Goal: Information Seeking & Learning: Understand process/instructions

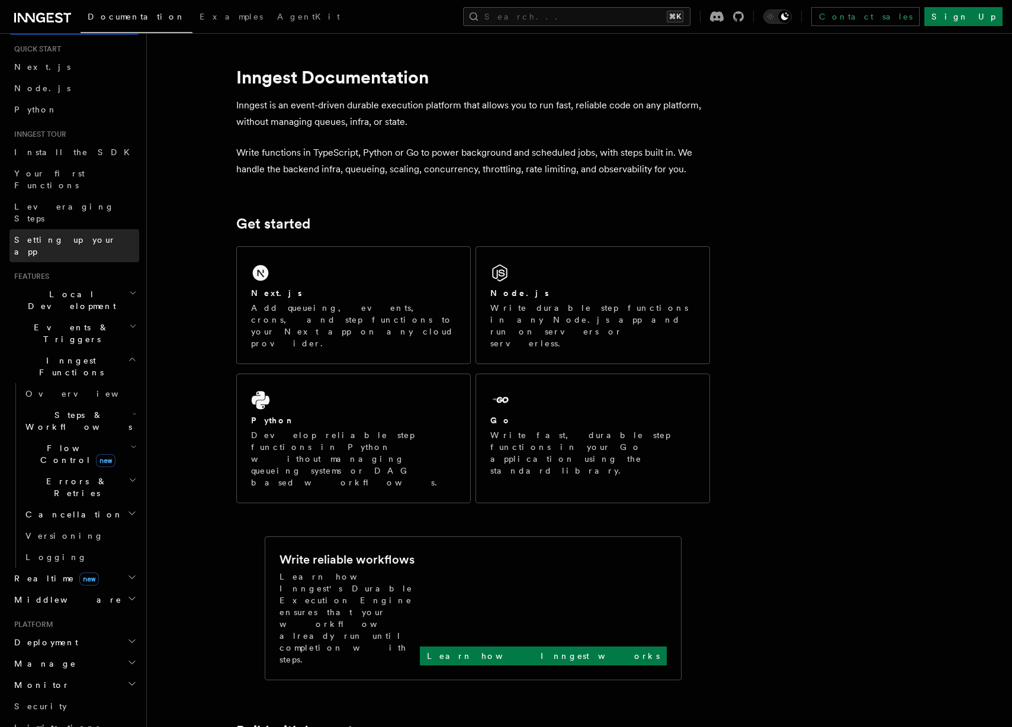
scroll to position [31, 0]
click at [80, 407] on span "Steps & Workflows" at bounding box center [76, 419] width 111 height 24
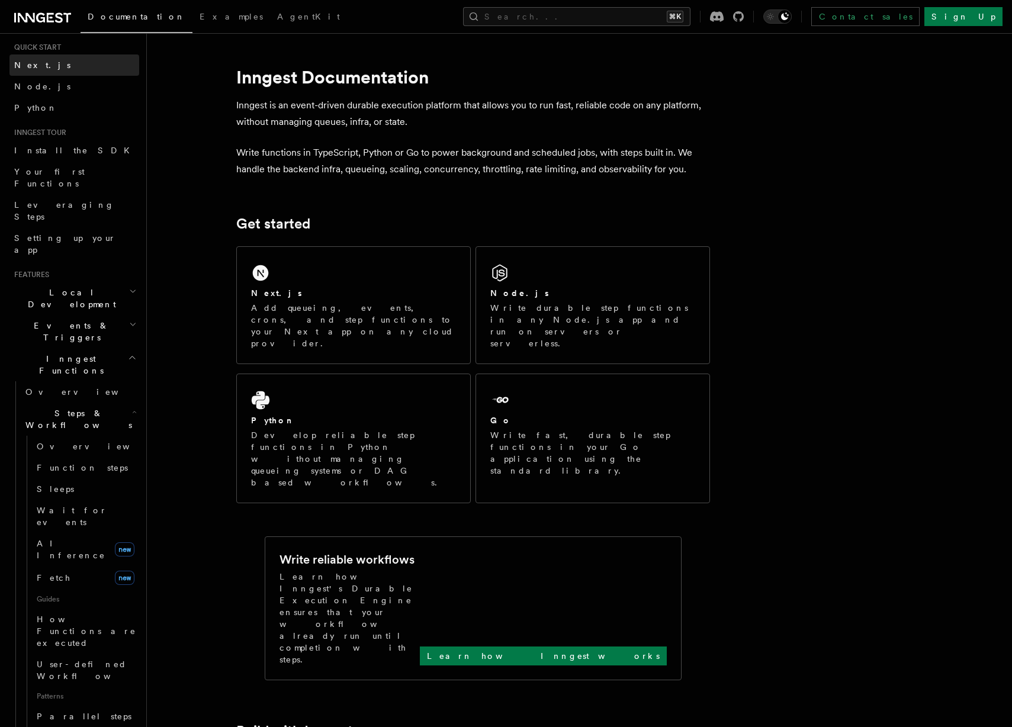
click at [39, 63] on span "Next.js" at bounding box center [42, 64] width 56 height 9
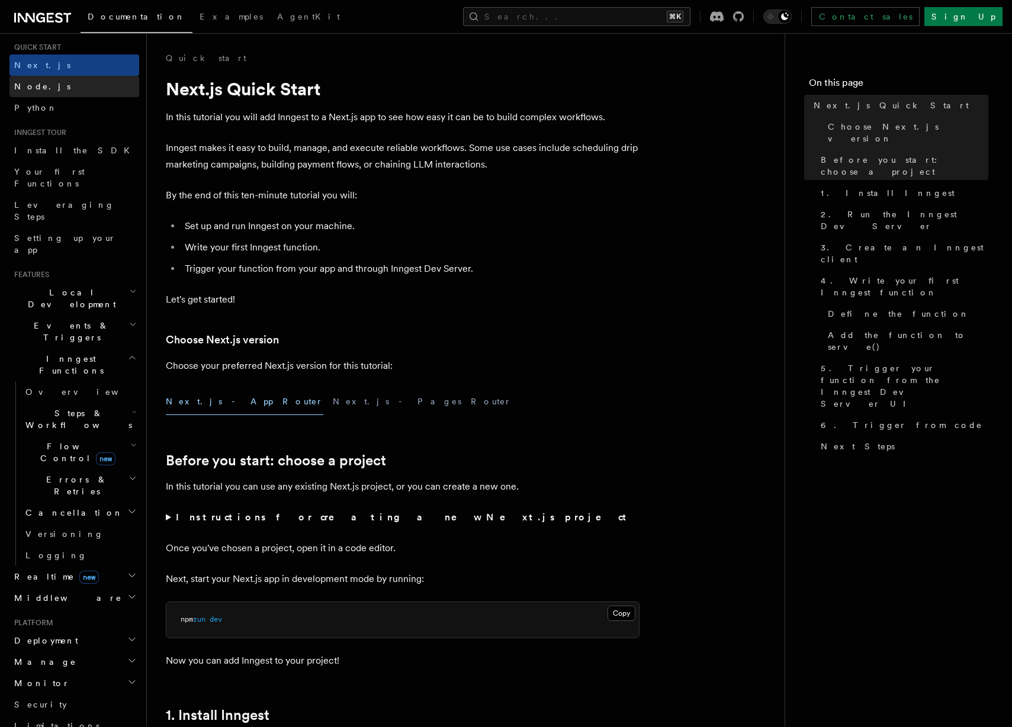
click at [34, 85] on span "Node.js" at bounding box center [42, 86] width 56 height 9
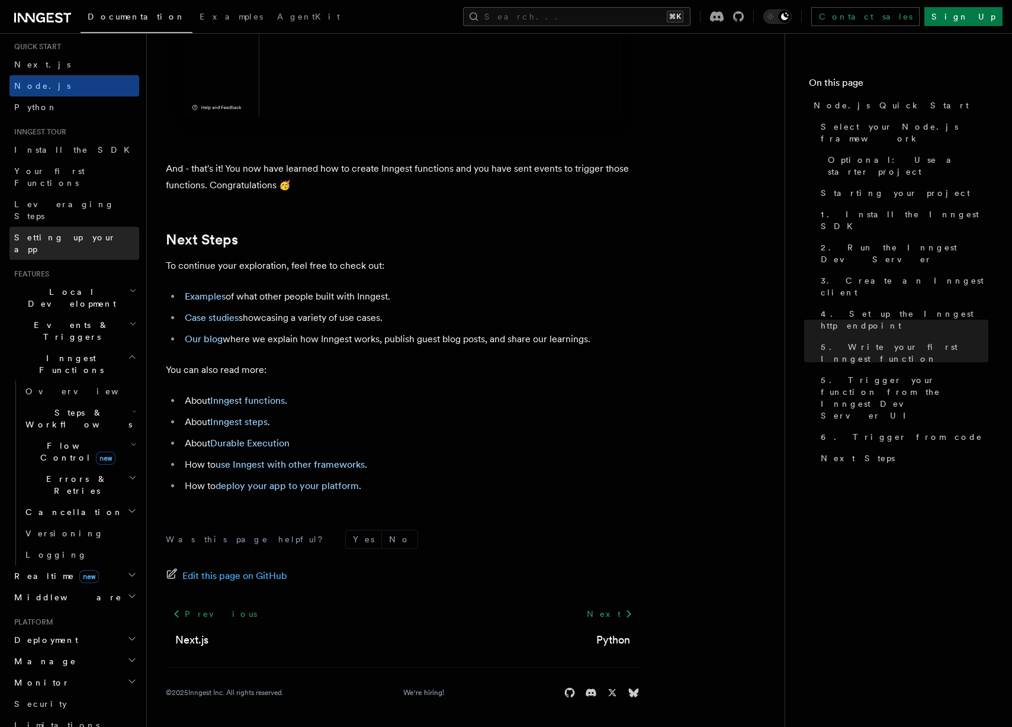
scroll to position [31, 0]
click at [64, 233] on span "Setting up your app" at bounding box center [65, 243] width 102 height 21
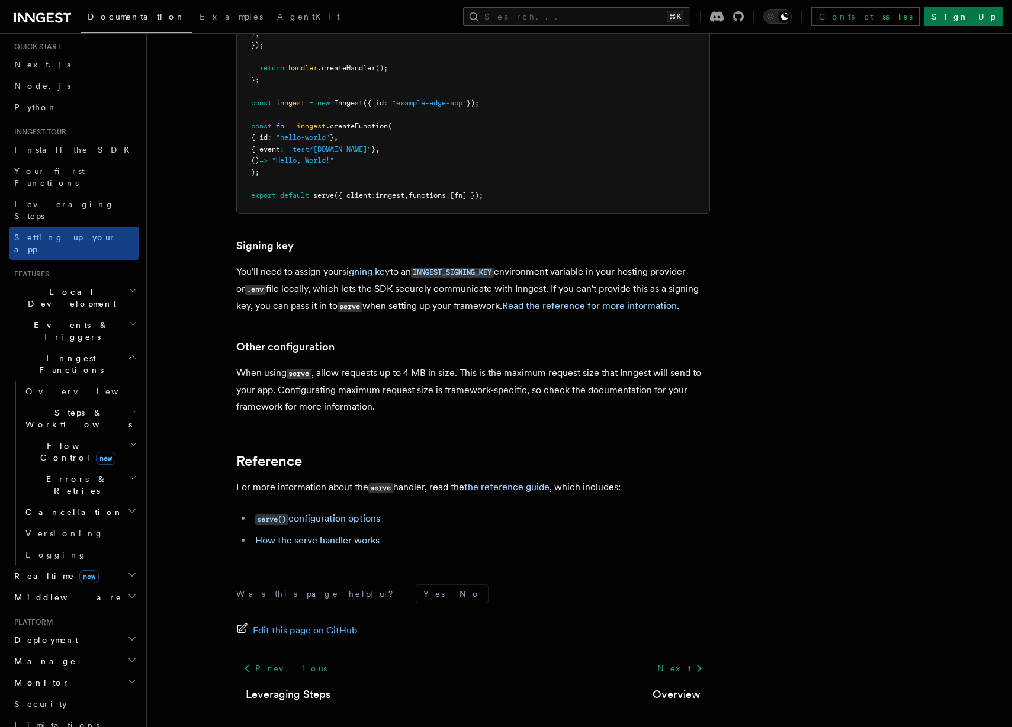
scroll to position [9878, 0]
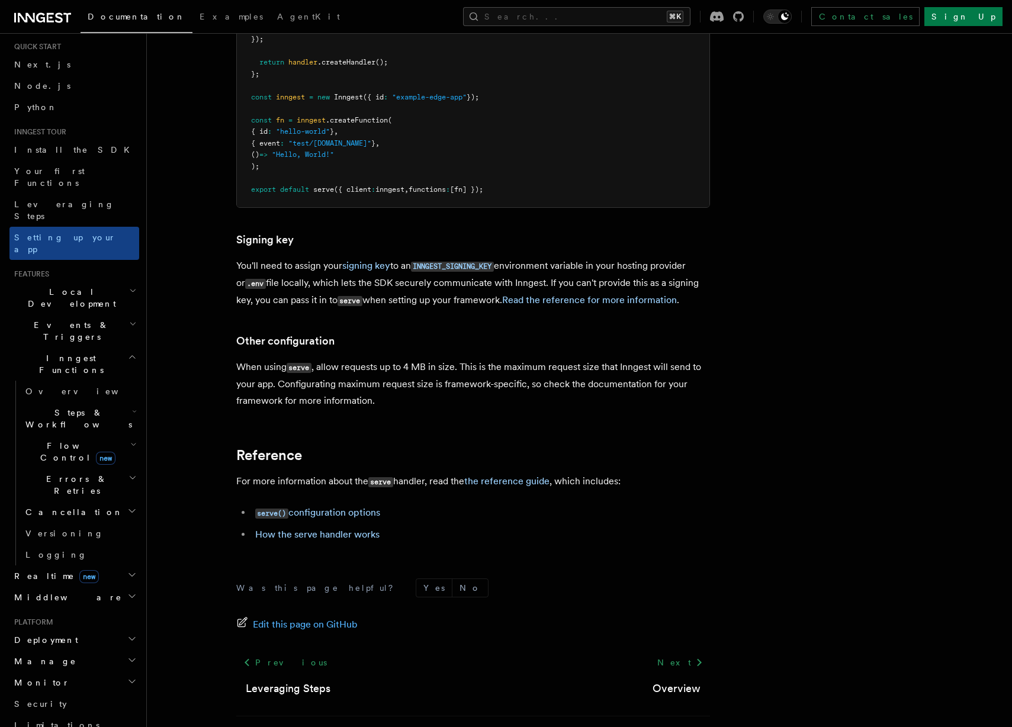
click at [117, 281] on h2 "Local Development" at bounding box center [74, 297] width 130 height 33
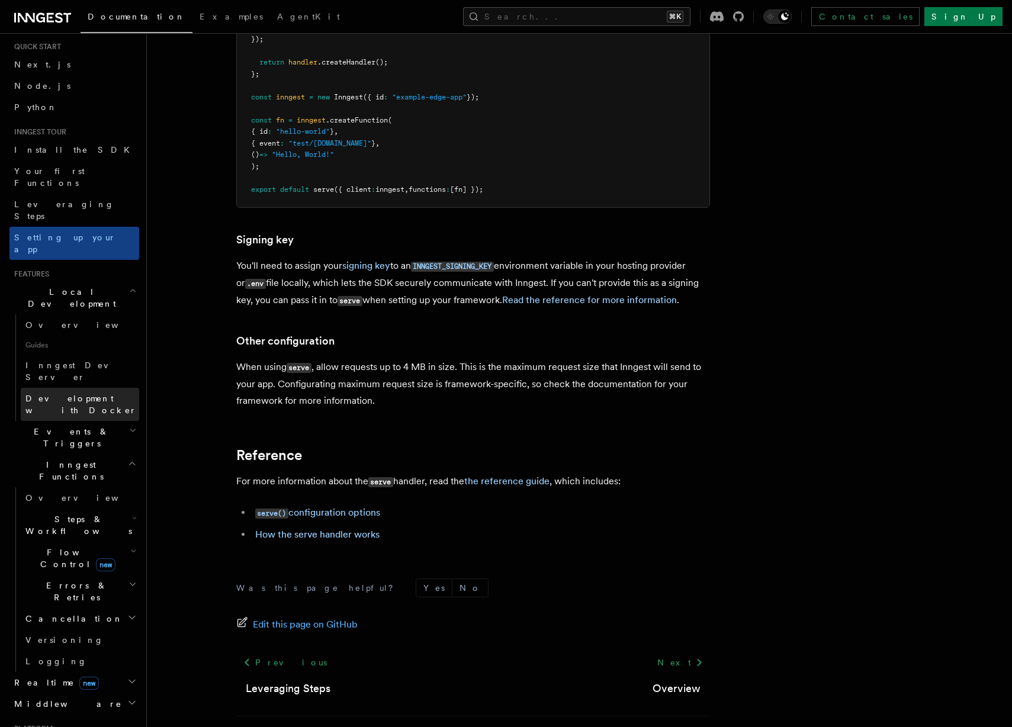
click at [93, 394] on span "Development with Docker" at bounding box center [80, 404] width 111 height 21
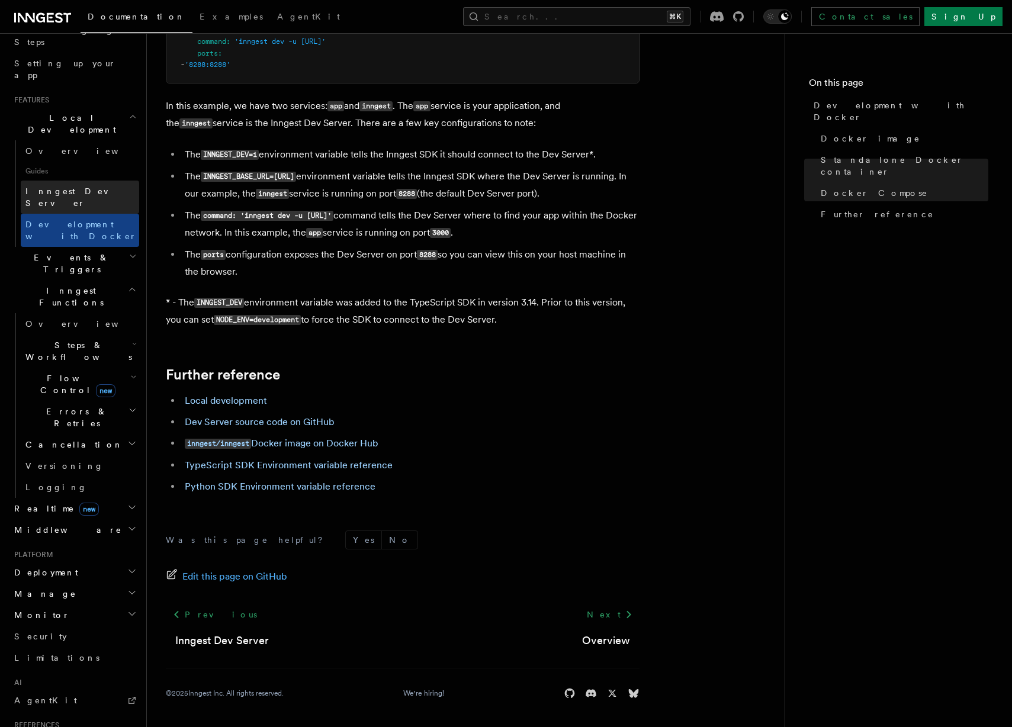
scroll to position [240, 0]
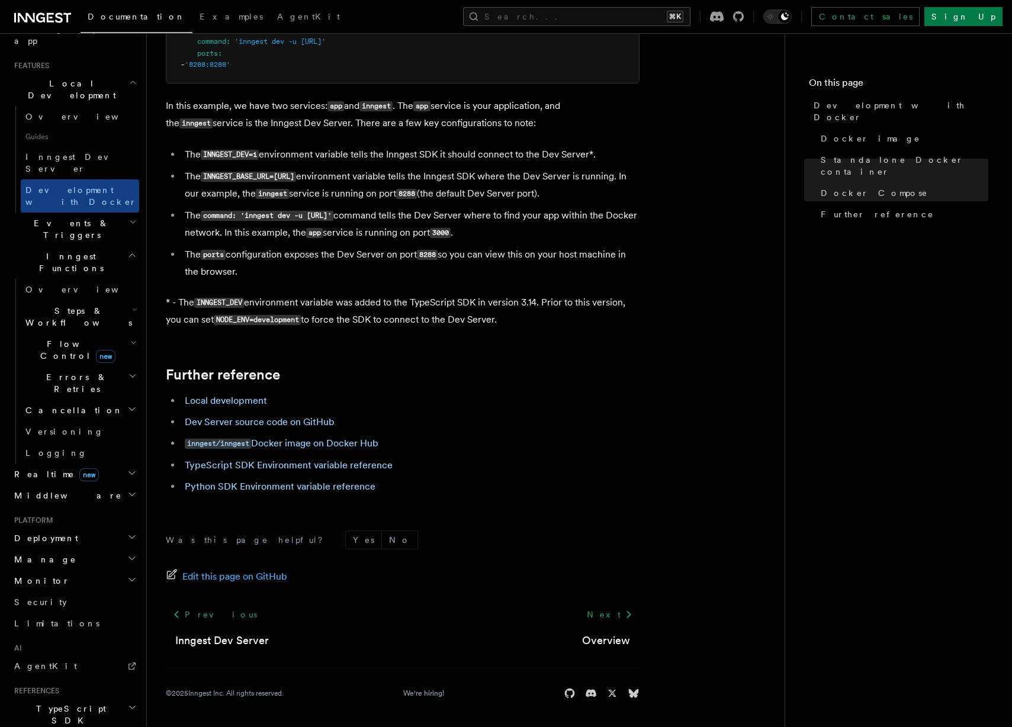
click at [83, 528] on h2 "Deployment" at bounding box center [74, 538] width 130 height 21
click at [91, 576] on span "Environments & Apps" at bounding box center [76, 586] width 102 height 21
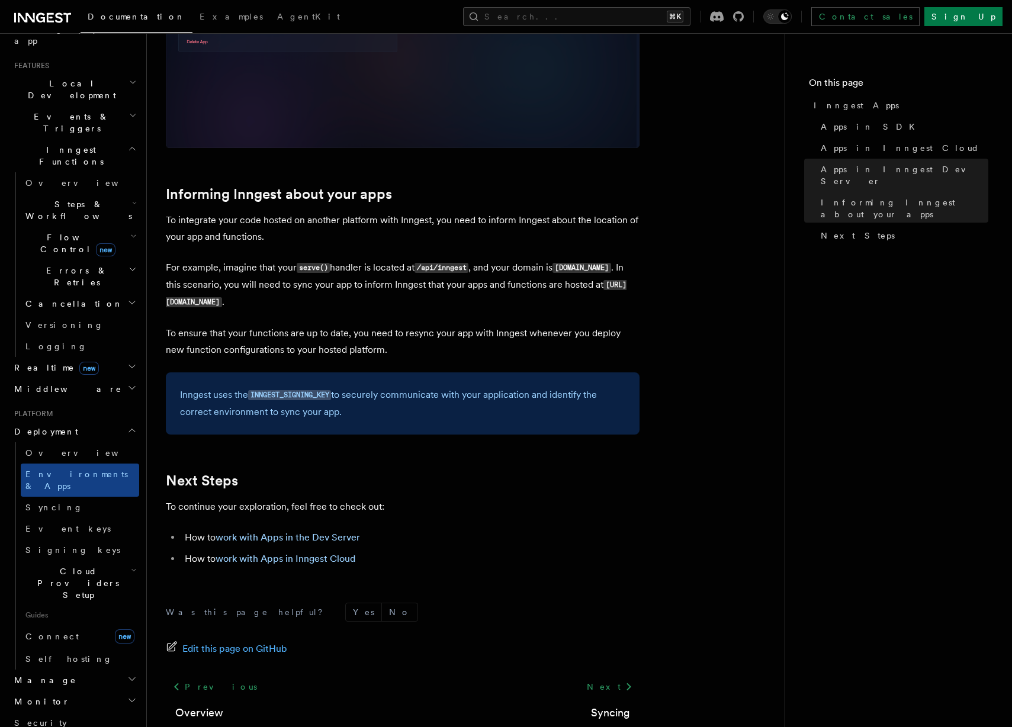
scroll to position [1720, 0]
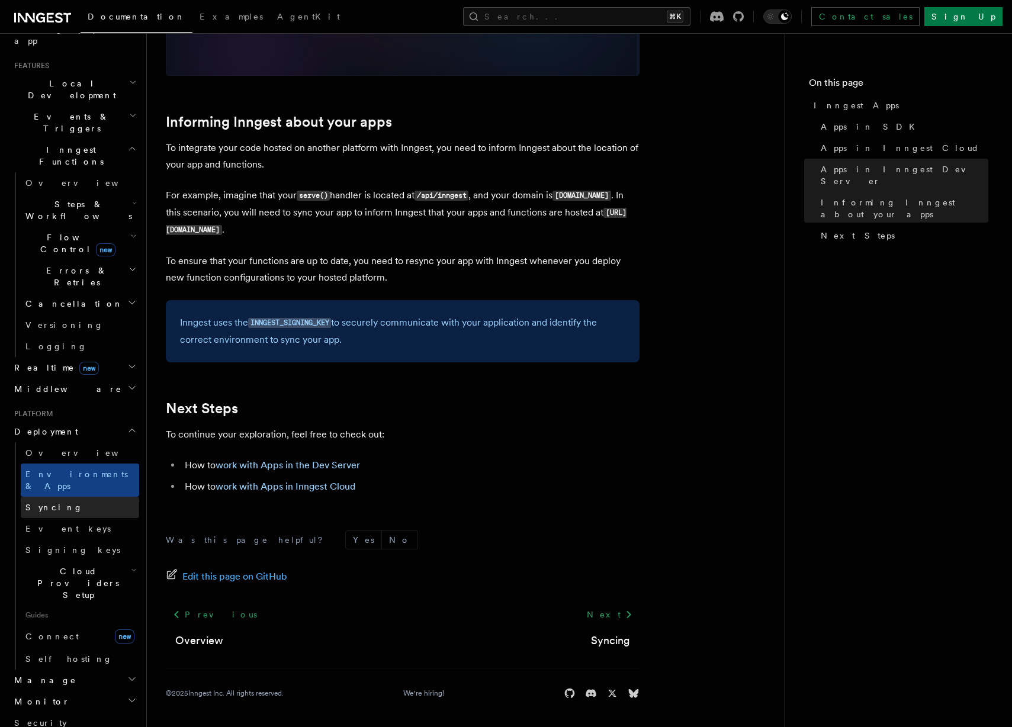
click at [38, 497] on link "Syncing" at bounding box center [80, 507] width 118 height 21
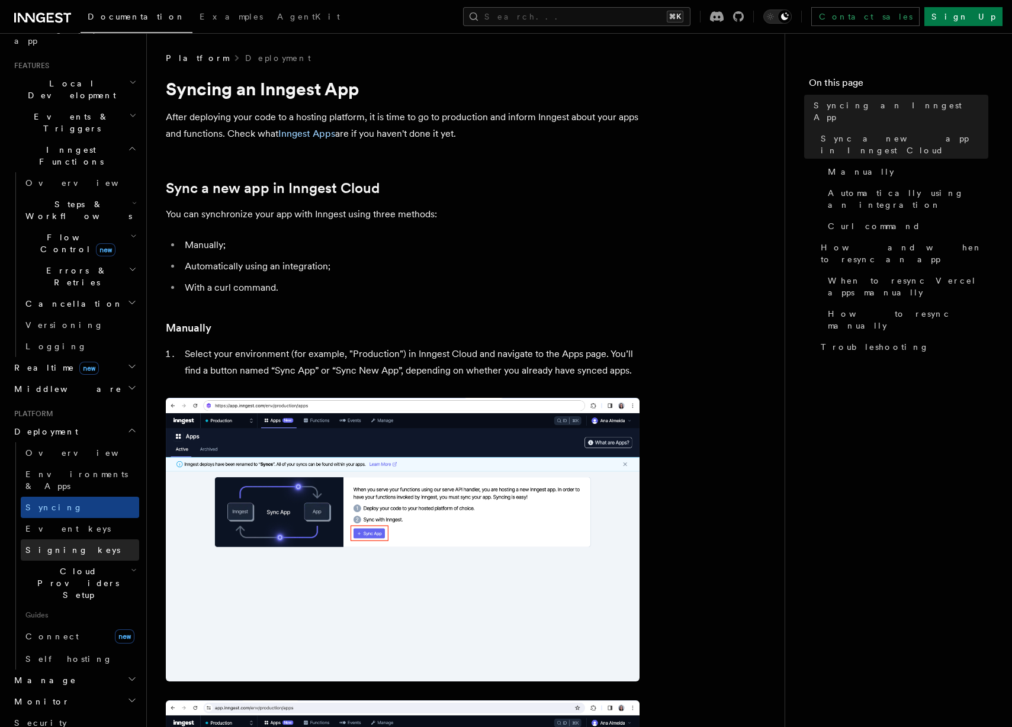
click at [52, 539] on link "Signing keys" at bounding box center [80, 549] width 118 height 21
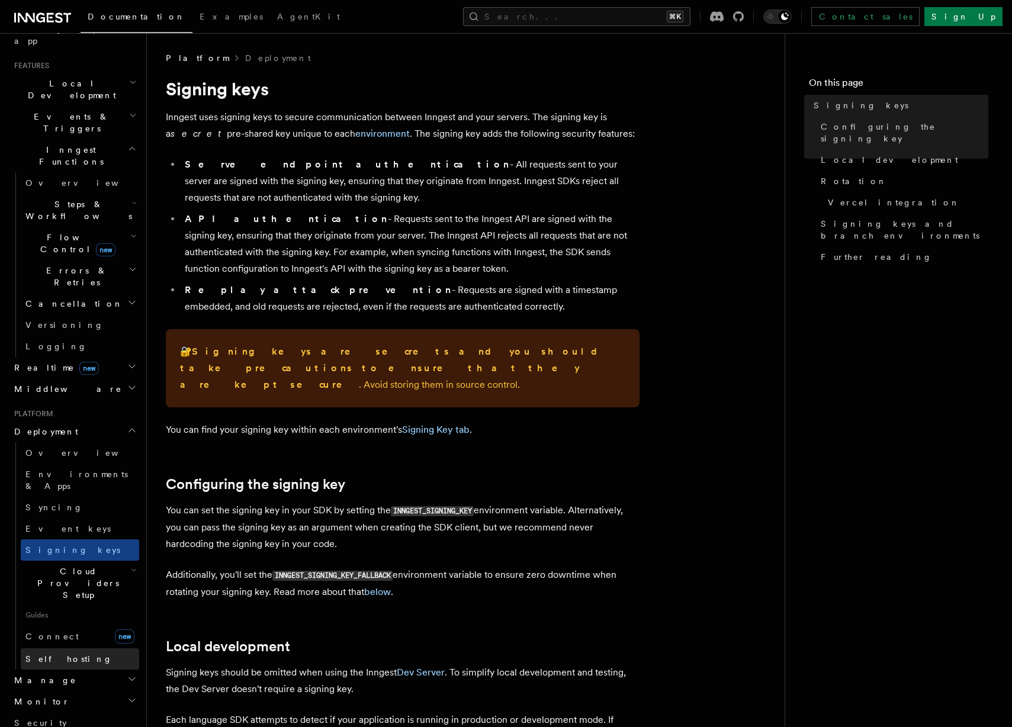
click at [56, 654] on span "Self hosting" at bounding box center [68, 658] width 87 height 9
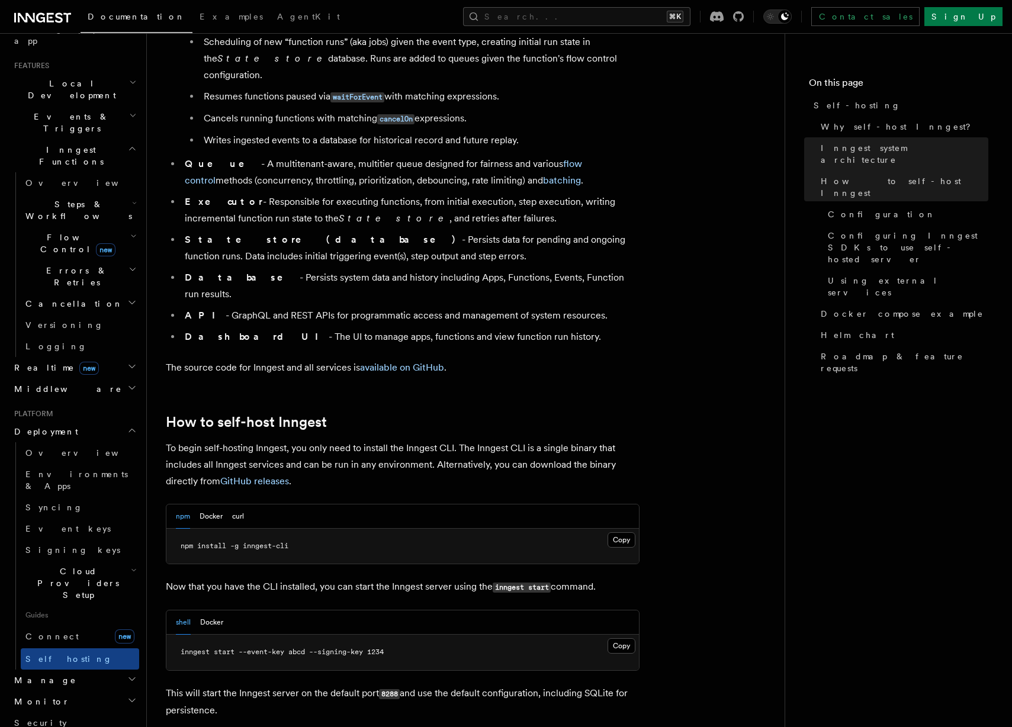
scroll to position [833, 0]
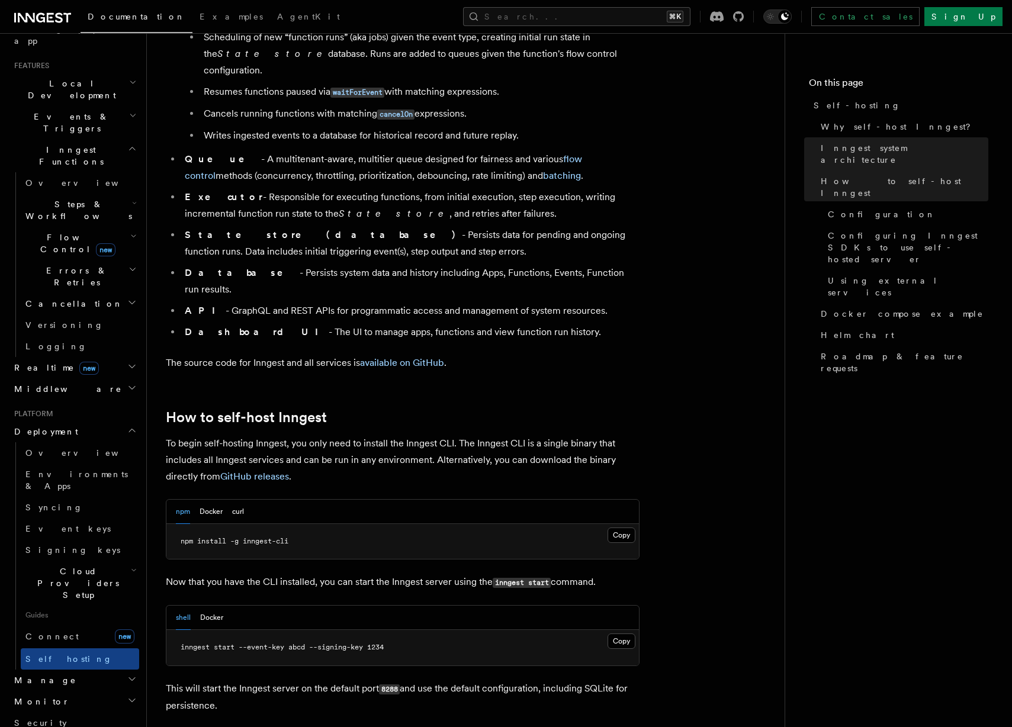
click at [189, 574] on p "Now that you have the CLI installed, you can start the Inngest server using the…" at bounding box center [403, 582] width 474 height 17
click at [343, 630] on pre "inngest start --event-key abcd --signing-key 1234" at bounding box center [402, 648] width 473 height 36
drag, startPoint x: 431, startPoint y: 614, endPoint x: 225, endPoint y: 608, distance: 205.6
click at [225, 630] on pre "inngest start --event-key abcd --signing-key 1234" at bounding box center [402, 648] width 473 height 36
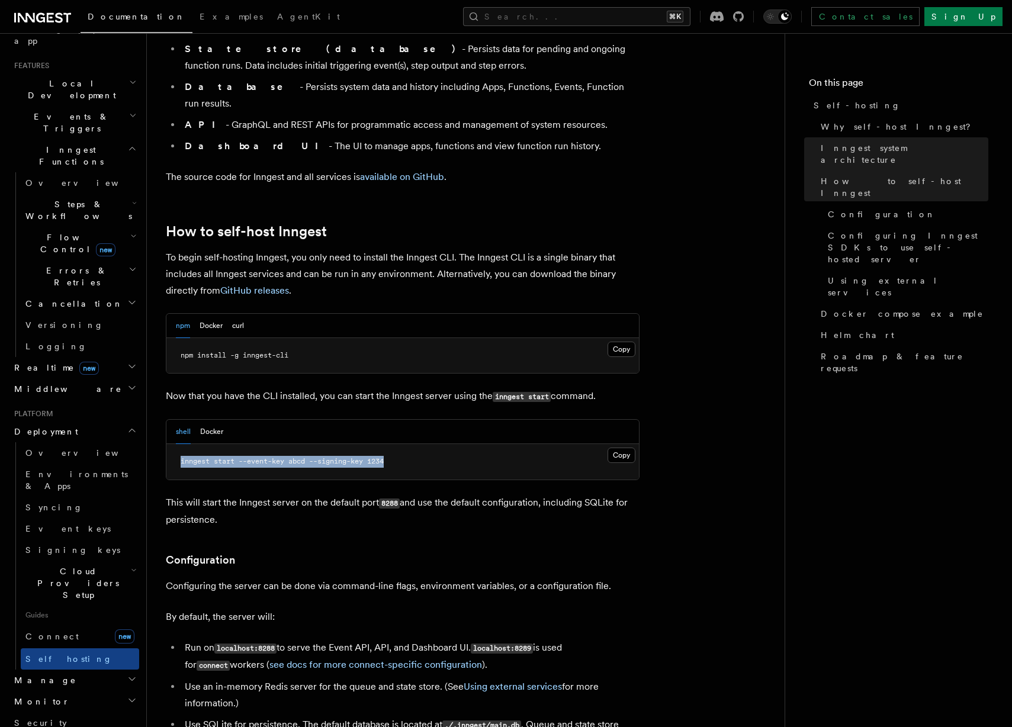
scroll to position [1025, 0]
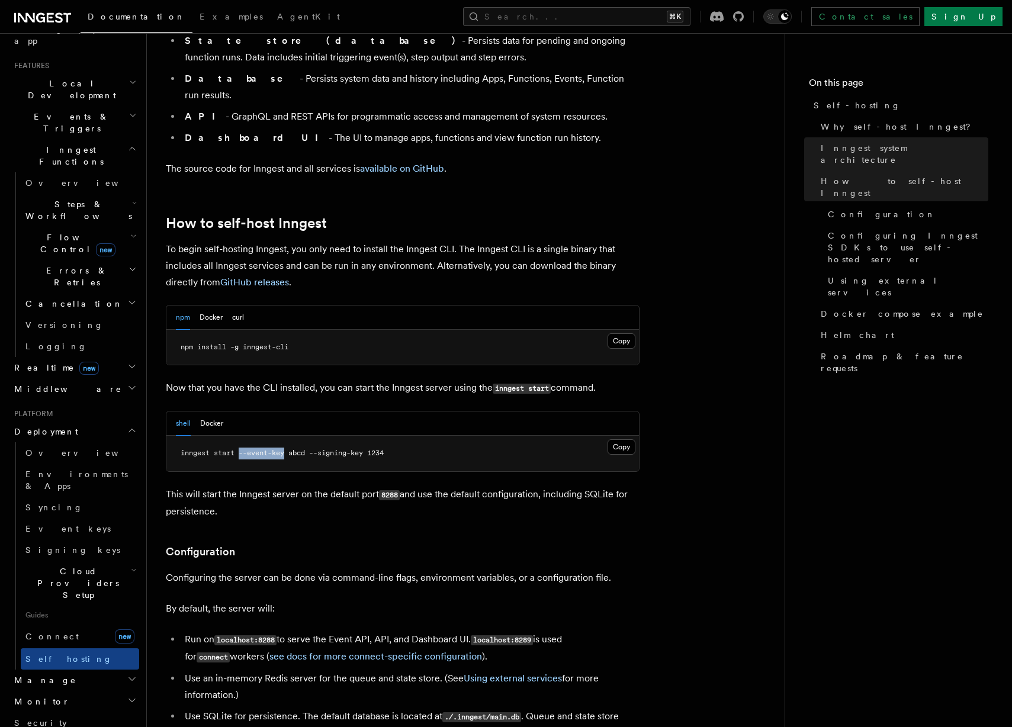
drag, startPoint x: 240, startPoint y: 419, endPoint x: 288, endPoint y: 420, distance: 48.0
click at [288, 449] on span "inngest start --event-key abcd --signing-key 1234" at bounding box center [282, 453] width 203 height 8
copy span "--event-key"
drag, startPoint x: 314, startPoint y: 420, endPoint x: 367, endPoint y: 423, distance: 52.8
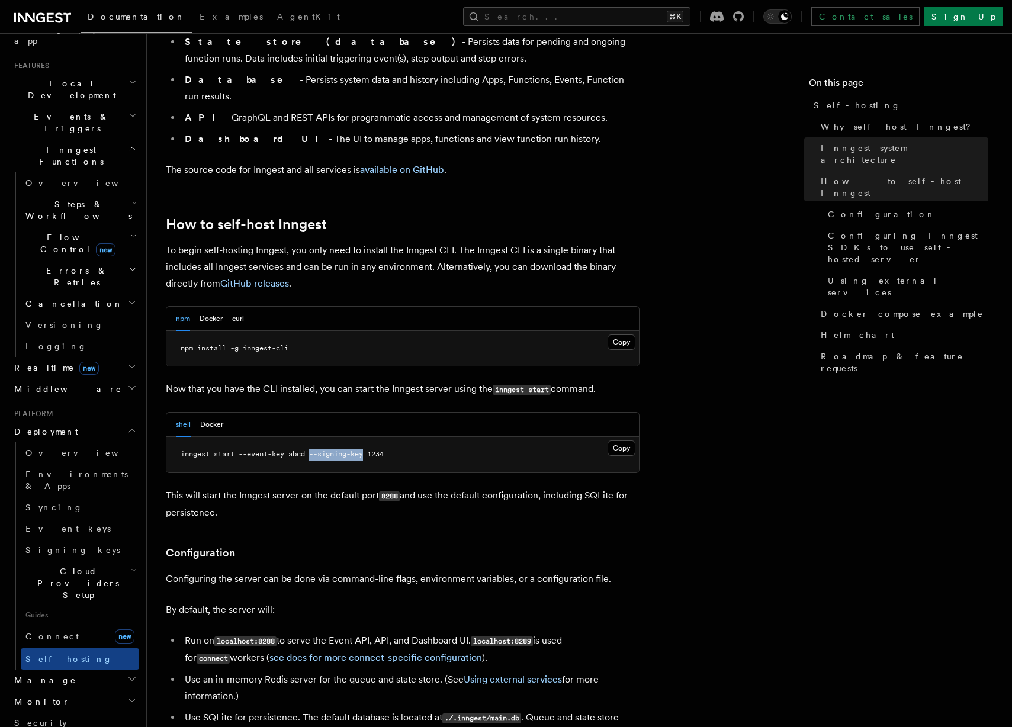
click at [367, 450] on span "inngest start --event-key abcd --signing-key 1234" at bounding box center [282, 454] width 203 height 8
copy span "--signing-key"
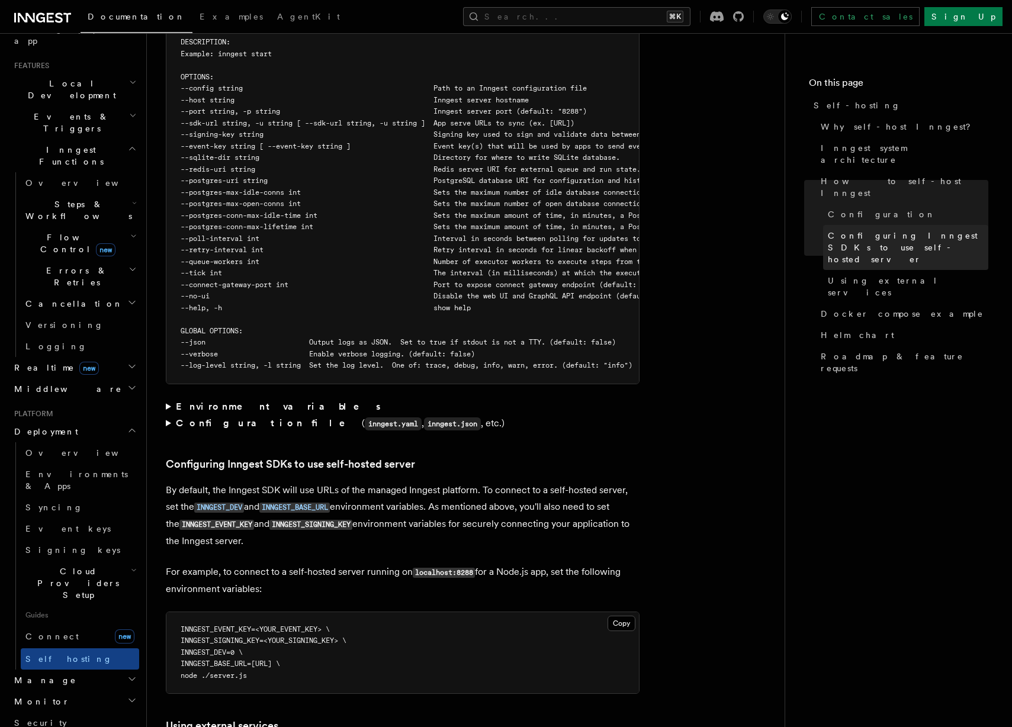
scroll to position [2160, 0]
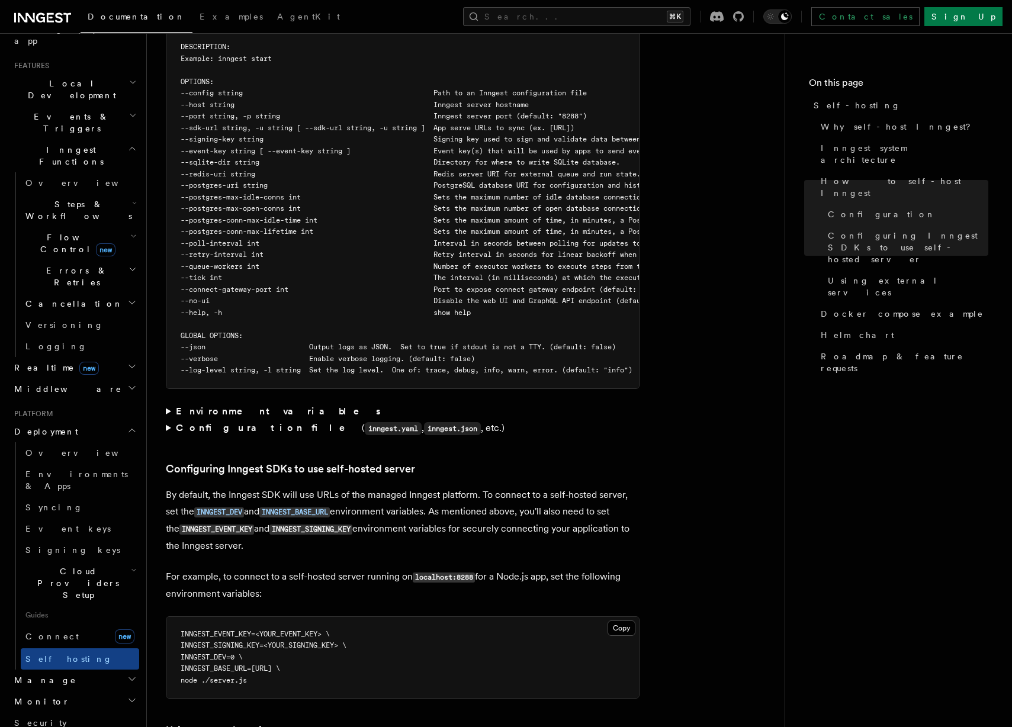
click at [238, 641] on span "INNGEST_SIGNING_KEY=<YOUR_SIGNING_KEY> \" at bounding box center [264, 645] width 166 height 8
click at [200, 630] on span "INNGEST_EVENT_KEY=<YOUR_EVENT_KEY> \" at bounding box center [255, 634] width 149 height 8
click at [232, 664] on span "INNGEST_BASE_URL=http://localhost:8288 \" at bounding box center [230, 668] width 99 height 8
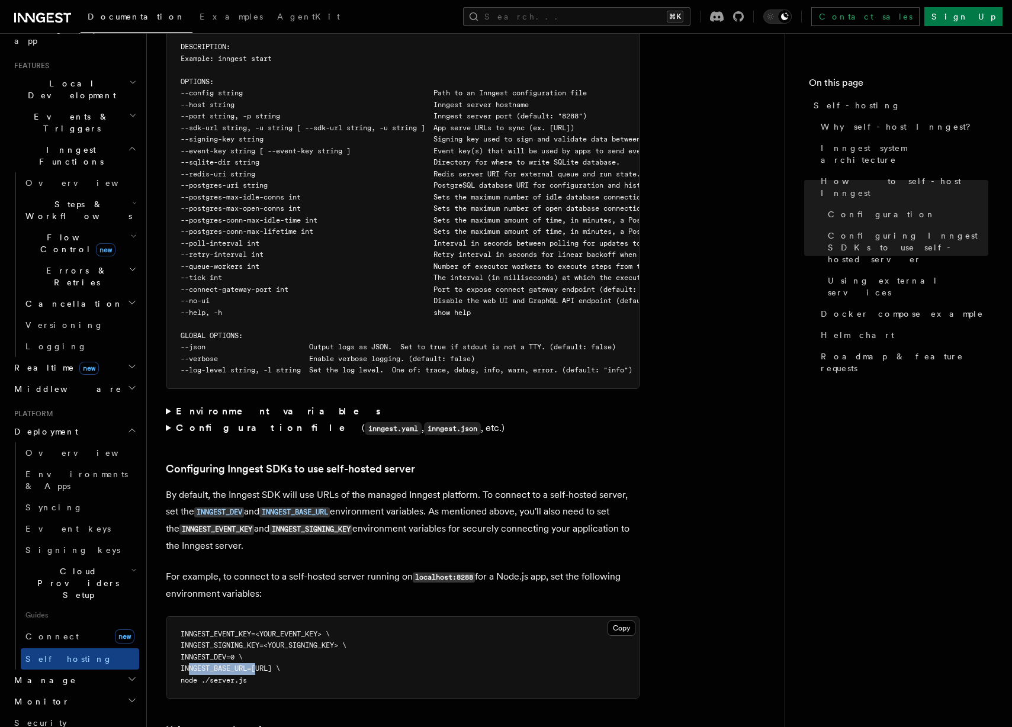
click at [232, 664] on span "INNGEST_BASE_URL=http://localhost:8288 \" at bounding box center [230, 668] width 99 height 8
click at [210, 653] on span "INNGEST_DEV=0 \" at bounding box center [212, 657] width 62 height 8
copy span "INNGEST_DEV"
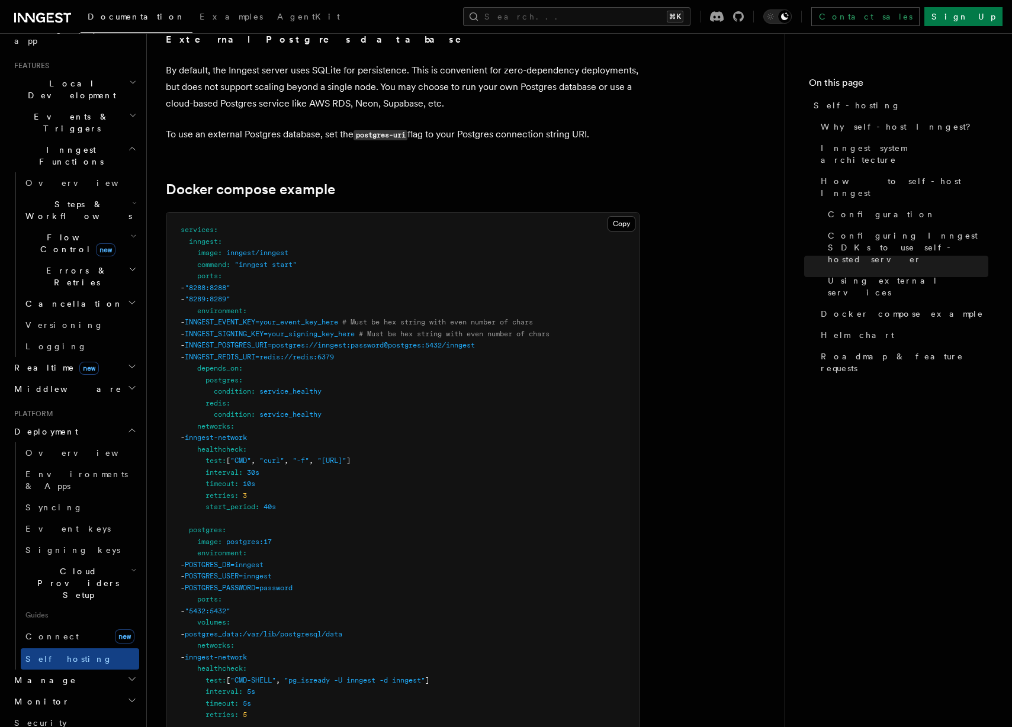
scroll to position [2975, 0]
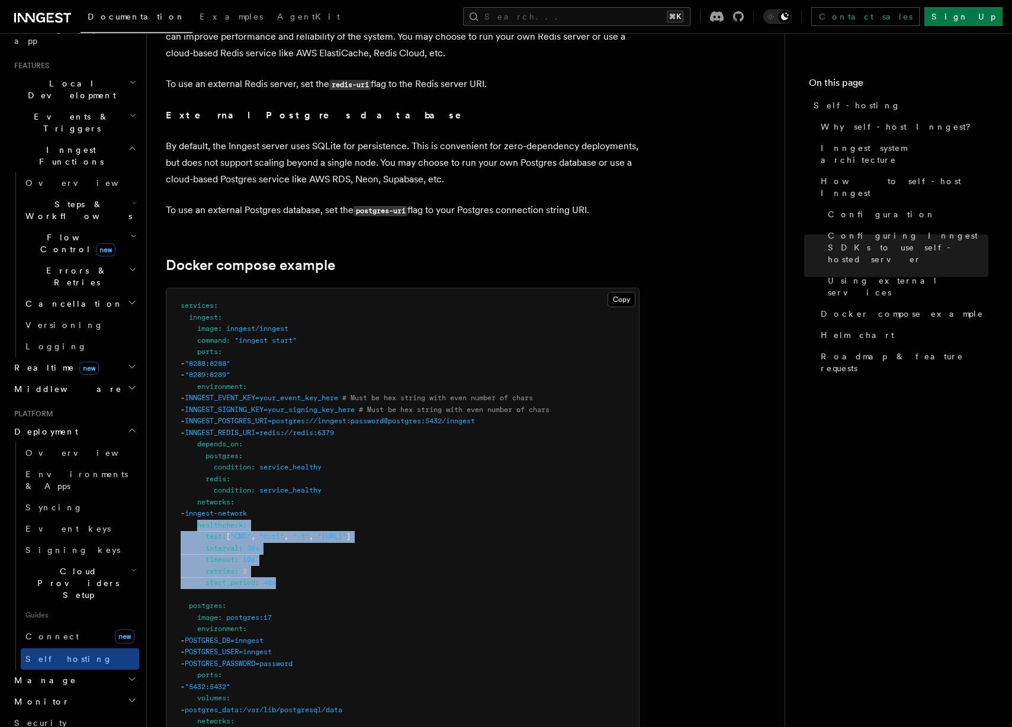
drag, startPoint x: 198, startPoint y: 493, endPoint x: 294, endPoint y: 548, distance: 110.6
click at [294, 548] on pre "services : inngest : image : inngest/inngest command : "inngest start" ports : …" at bounding box center [402, 681] width 473 height 786
copy code "healthcheck : test : [ "CMD" , "curl" , "-f" , "http://localhost:8288/health" ]…"
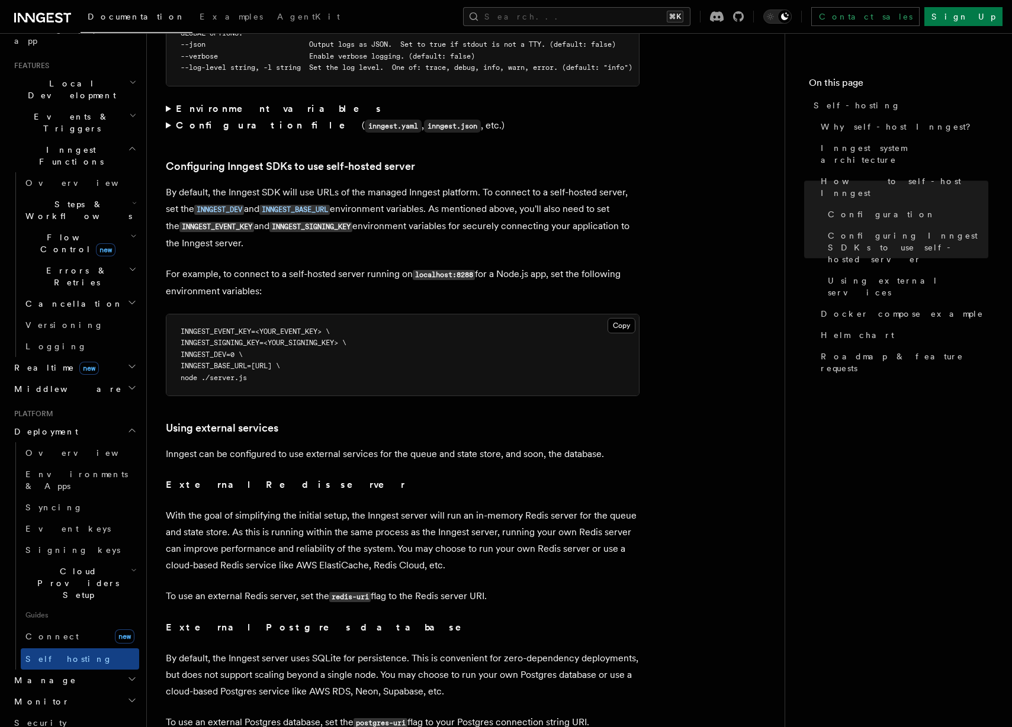
scroll to position [2537, 0]
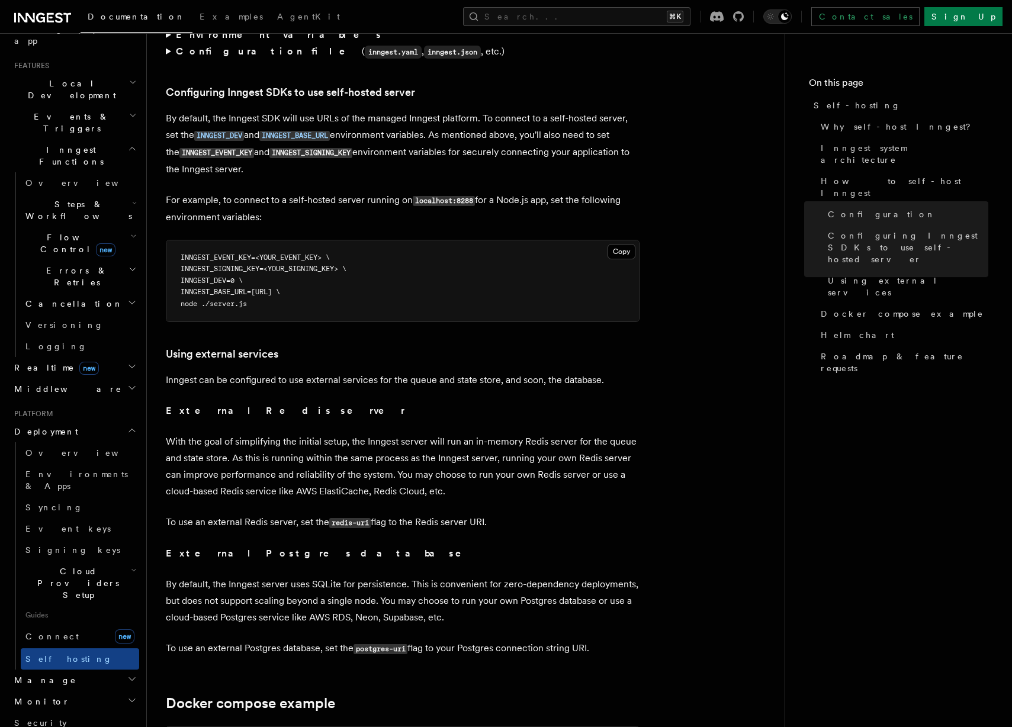
click at [237, 265] on span "INNGEST_SIGNING_KEY=<YOUR_SIGNING_KEY> \" at bounding box center [264, 269] width 166 height 8
click at [209, 253] on span "INNGEST_EVENT_KEY=<YOUR_EVENT_KEY> \" at bounding box center [255, 257] width 149 height 8
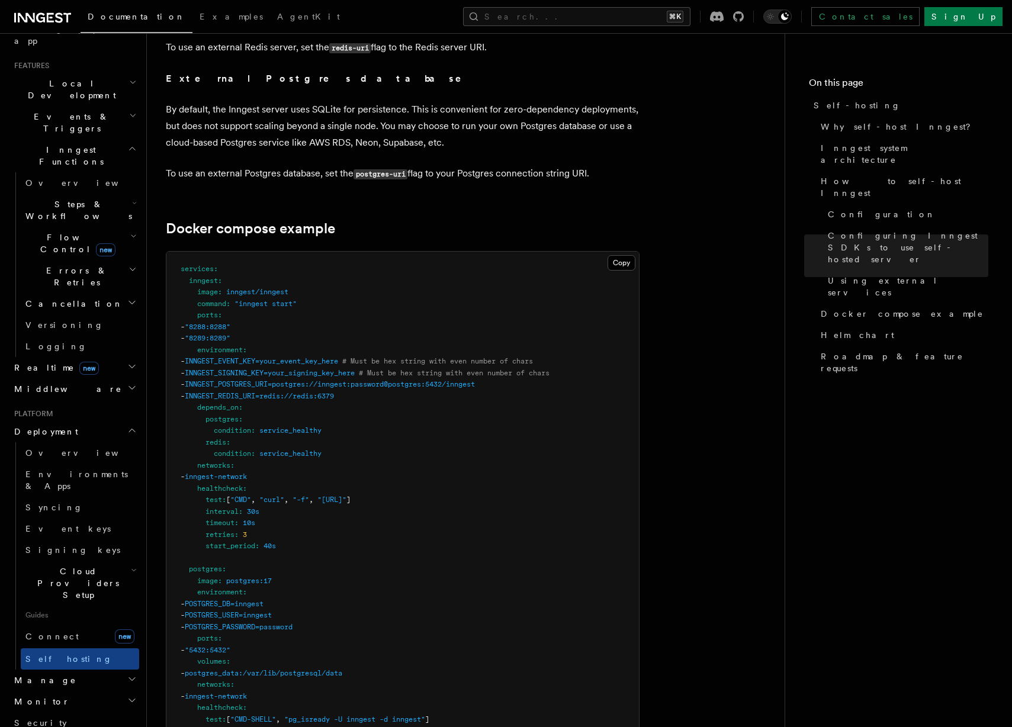
scroll to position [3084, 0]
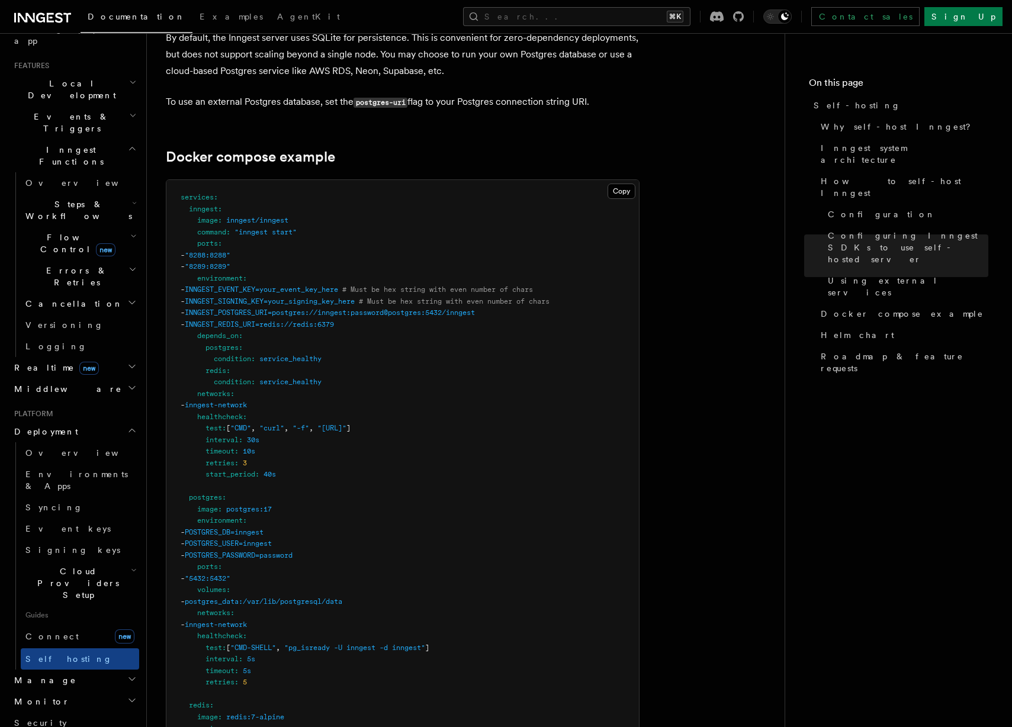
click at [258, 251] on pre "services : inngest : image : inngest/inngest command : "inngest start" ports : …" at bounding box center [402, 573] width 473 height 786
click at [295, 285] on span "INNGEST_EVENT_KEY=your_event_key_here" at bounding box center [261, 289] width 153 height 8
drag, startPoint x: 216, startPoint y: 260, endPoint x: 421, endPoint y: 294, distance: 208.2
click at [421, 294] on pre "services : inngest : image : inngest/inngest command : "inngest start" ports : …" at bounding box center [402, 573] width 473 height 786
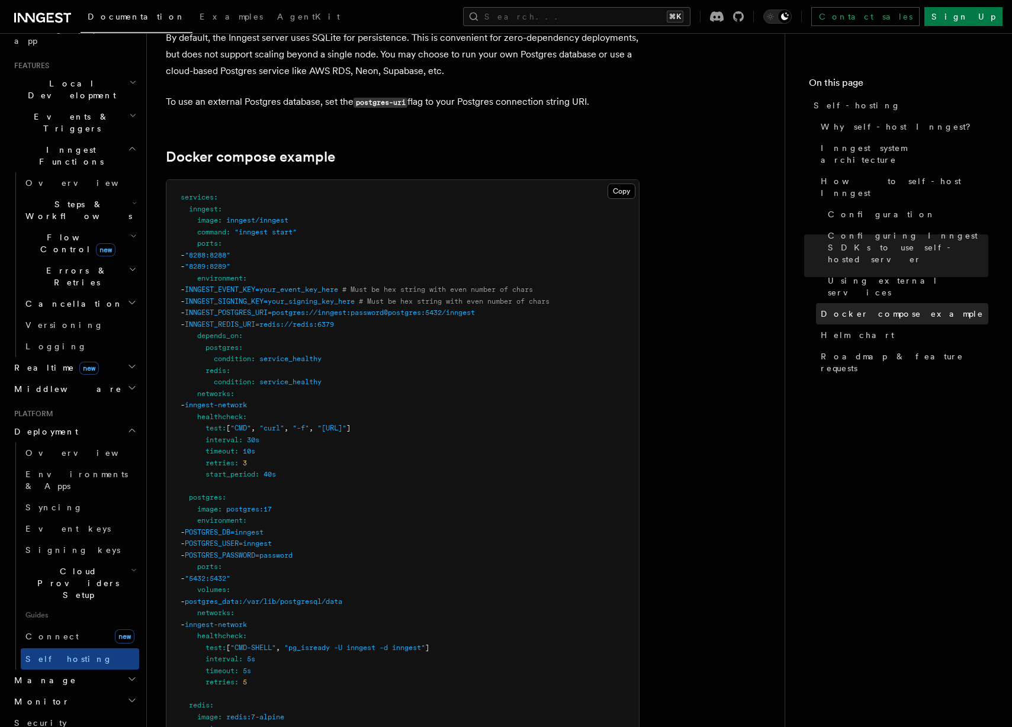
copy code "- INNGEST_EVENT_KEY=your_event_key_here # Must be hex string with even number o…"
click at [224, 285] on span "INNGEST_EVENT_KEY=your_event_key_here" at bounding box center [261, 289] width 153 height 8
drag, startPoint x: 387, startPoint y: 250, endPoint x: 505, endPoint y: 266, distance: 119.5
click at [631, 266] on pre "services : inngest : image : inngest/inngest command : "inngest start" ports : …" at bounding box center [402, 573] width 473 height 786
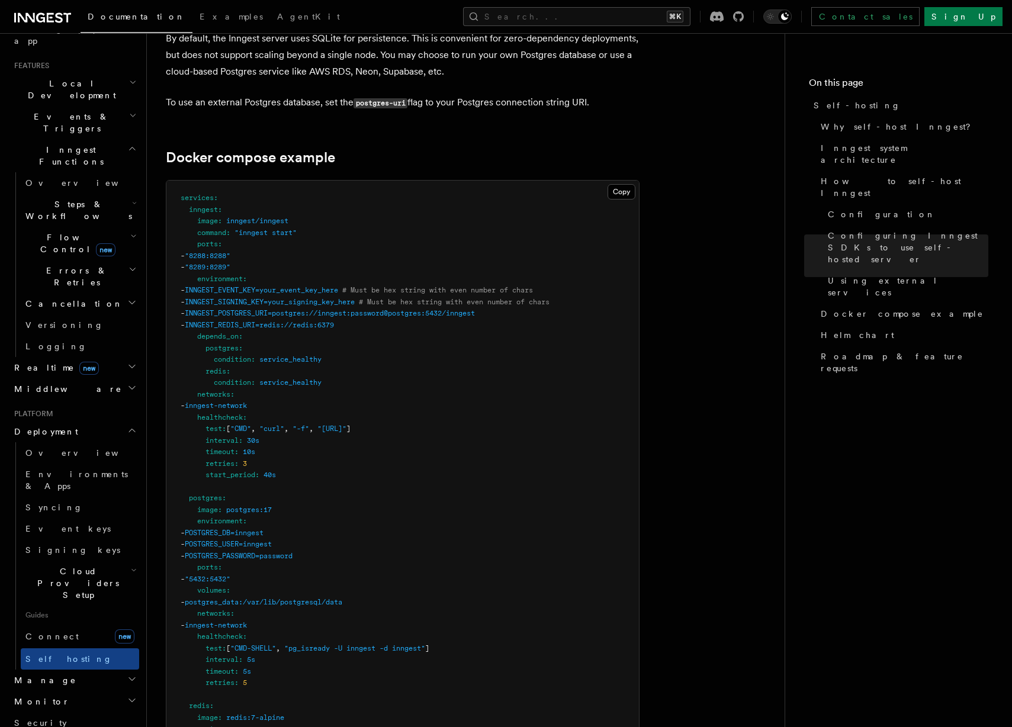
copy code "- INNGEST_EVENT_KEY=your_event_key_here # Must be hex string with even number o…"
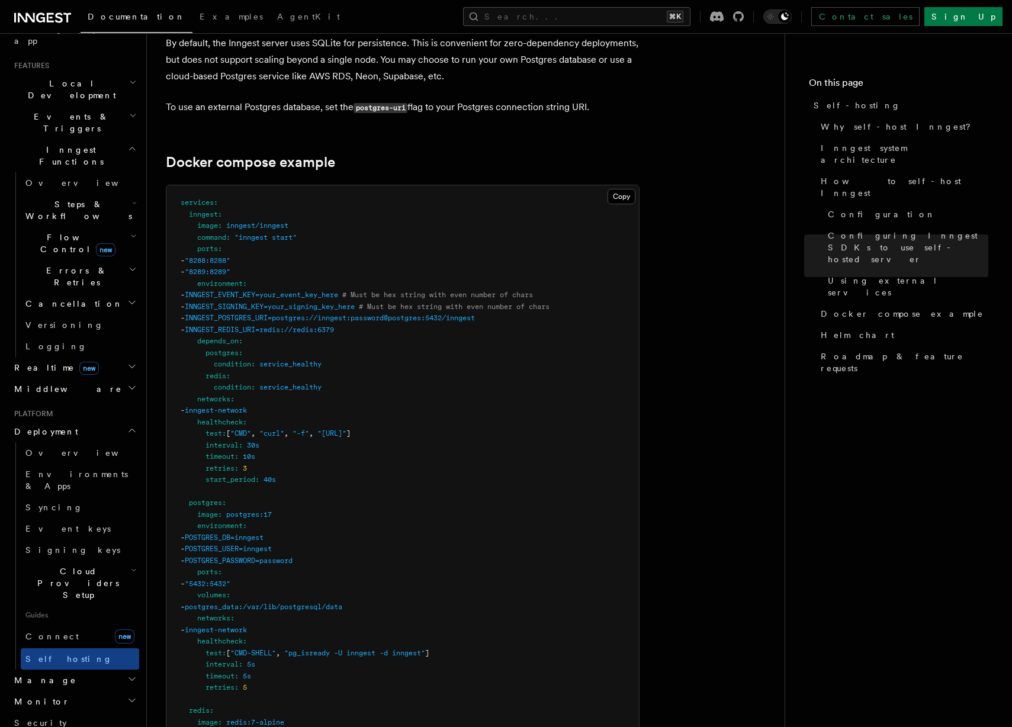
click at [488, 255] on pre "services : inngest : image : inngest/inngest command : "inngest start" ports : …" at bounding box center [402, 578] width 473 height 786
click at [478, 291] on span "# Must be hex string with even number of chars" at bounding box center [437, 295] width 191 height 8
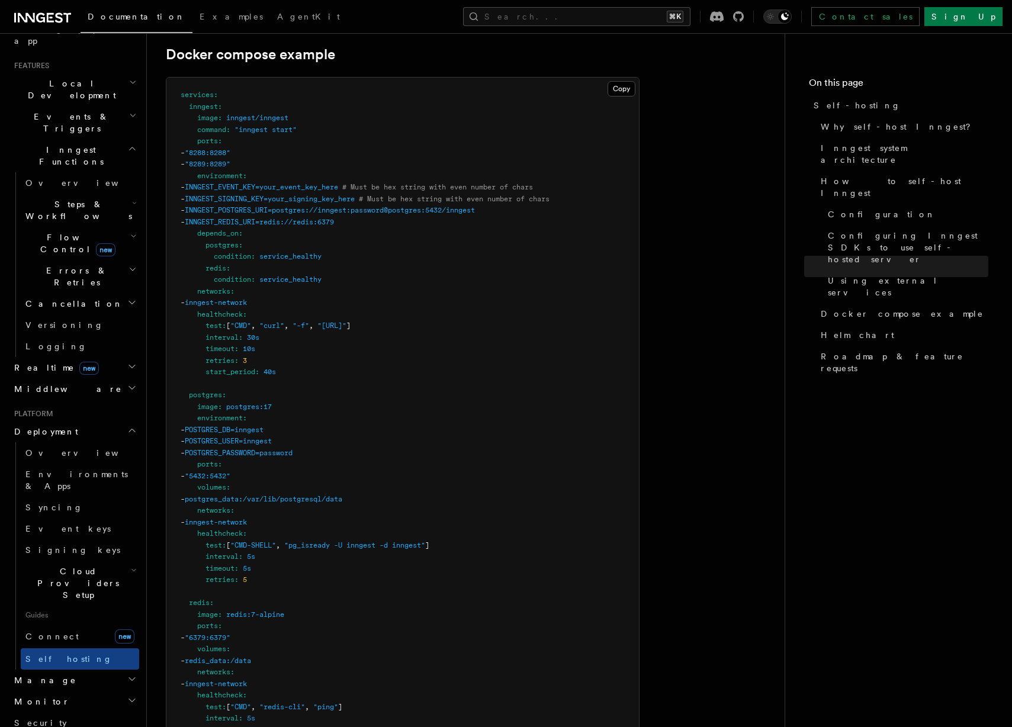
scroll to position [3185, 0]
click at [230, 161] on span ""8289:8289"" at bounding box center [208, 165] width 46 height 8
click at [407, 137] on pre "services : inngest : image : inngest/inngest command : "inngest start" ports : …" at bounding box center [402, 472] width 473 height 786
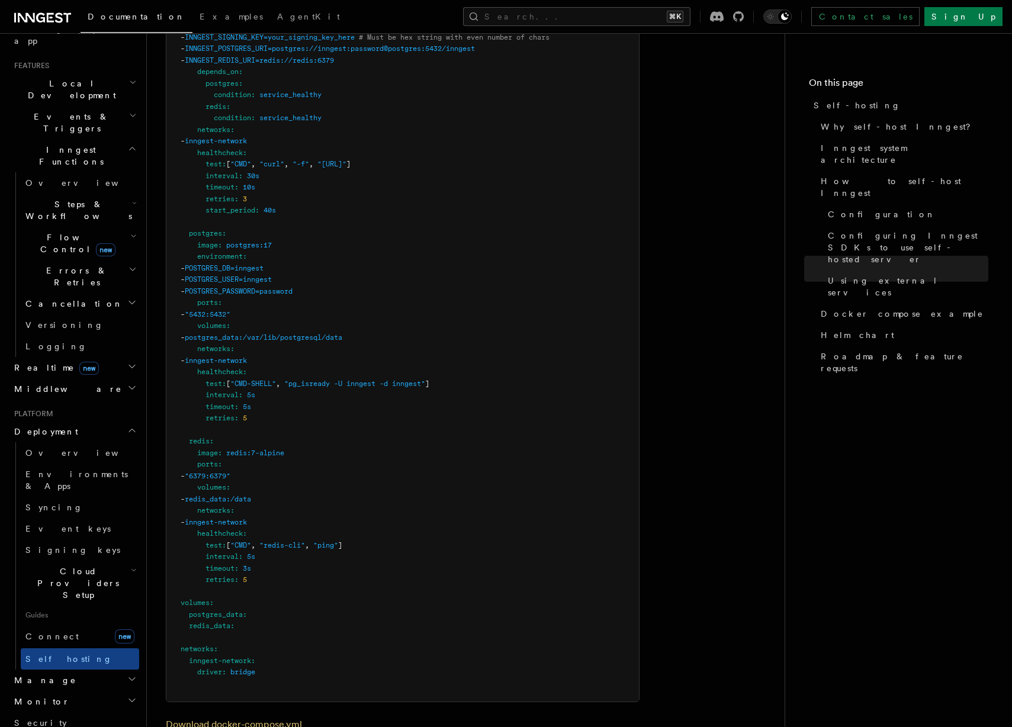
scroll to position [3378, 0]
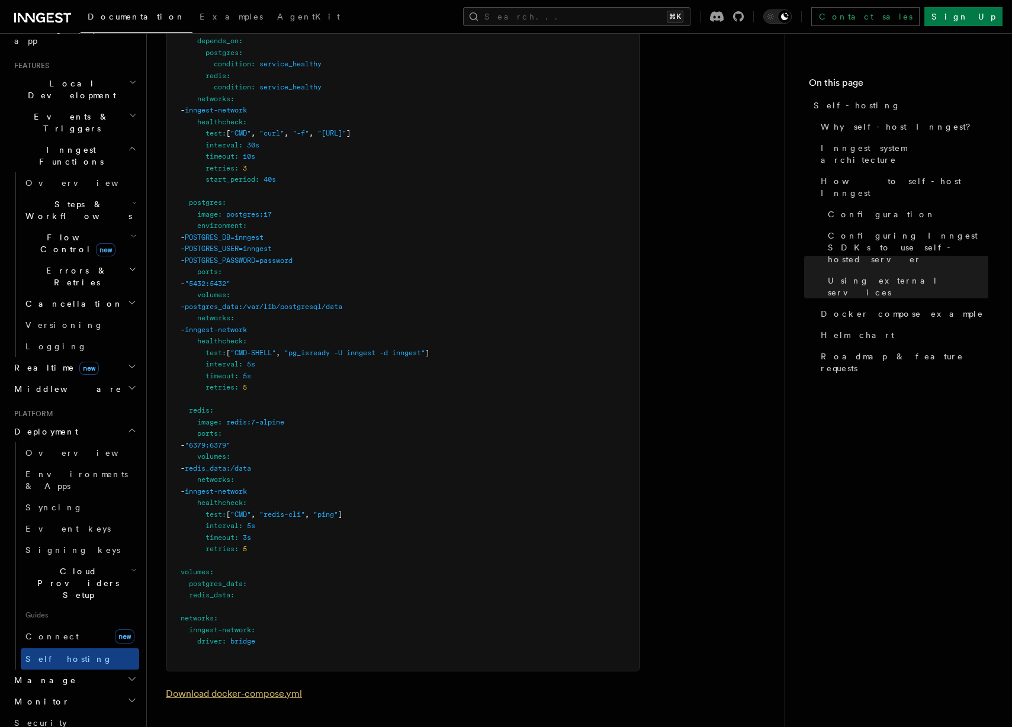
click at [255, 688] on link "Download docker-compose.yml" at bounding box center [234, 693] width 136 height 11
